Goal: Book appointment/travel/reservation

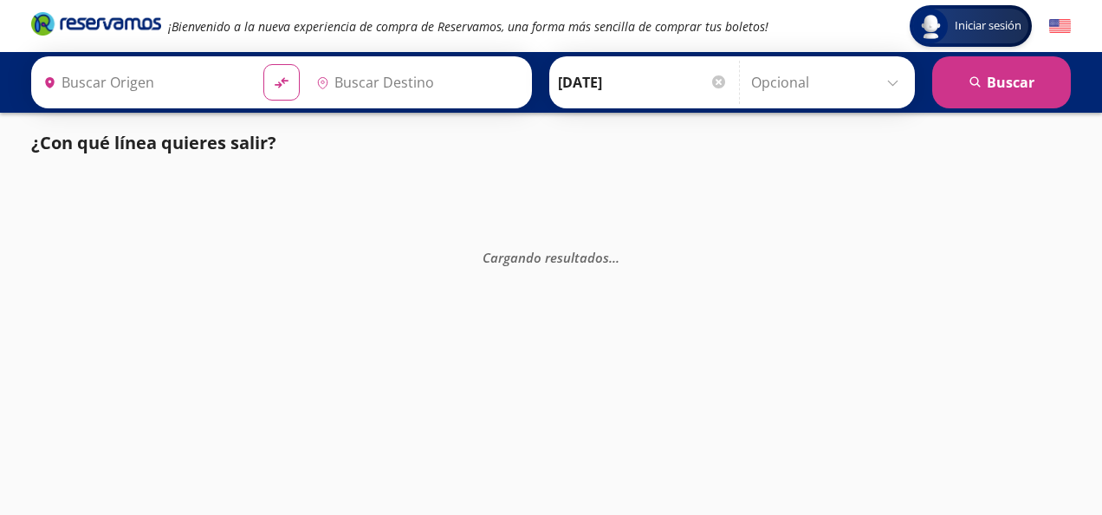
type input "[GEOGRAPHIC_DATA], [GEOGRAPHIC_DATA]"
type input "Central de Autobuses, [GEOGRAPHIC_DATA]"
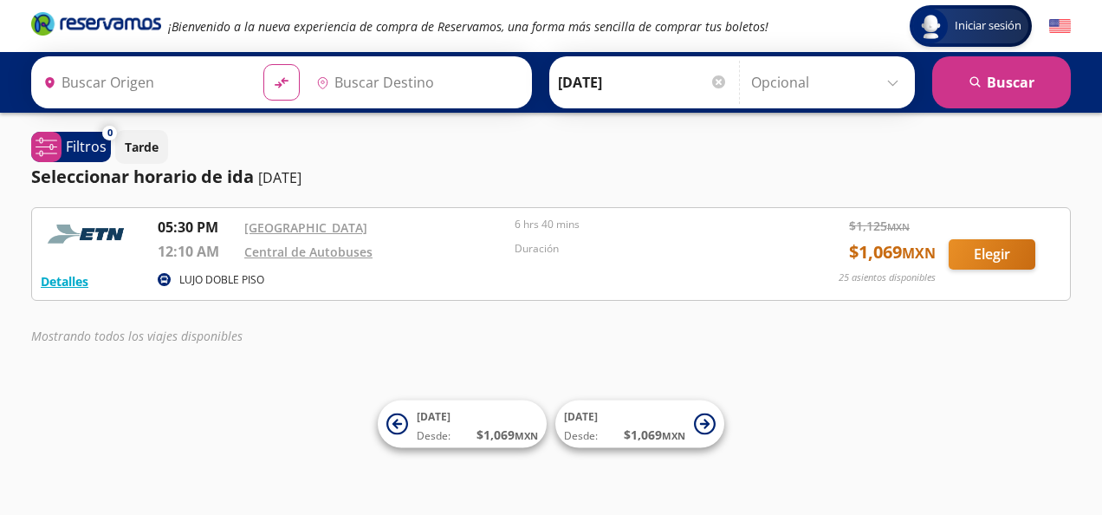
type input "[GEOGRAPHIC_DATA], [GEOGRAPHIC_DATA]"
type input "Central de Autobuses, [GEOGRAPHIC_DATA]"
